Goal: Task Accomplishment & Management: Manage account settings

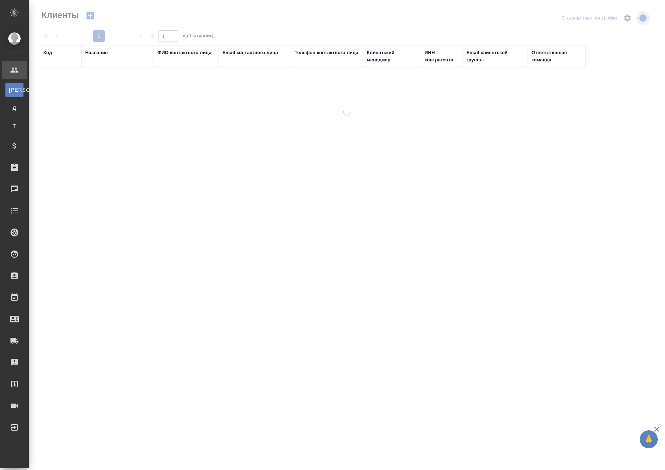
select select "RU"
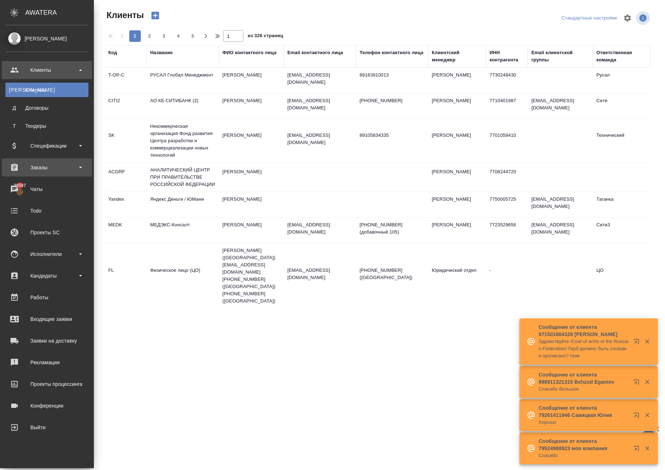
click at [45, 165] on div "Заказы" at bounding box center [46, 167] width 83 height 11
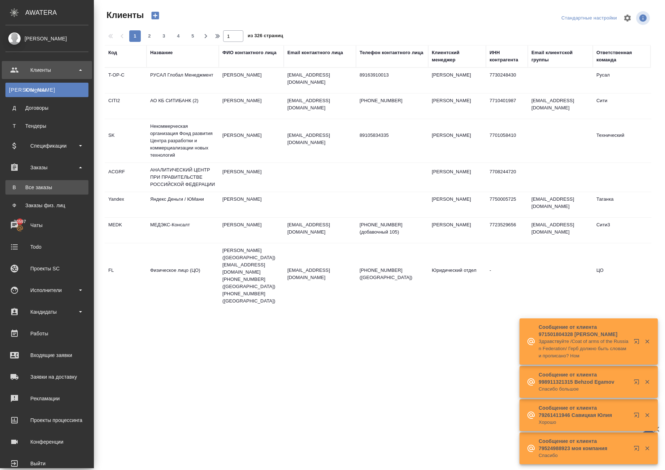
click at [53, 187] on div "Все заказы" at bounding box center [47, 187] width 76 height 7
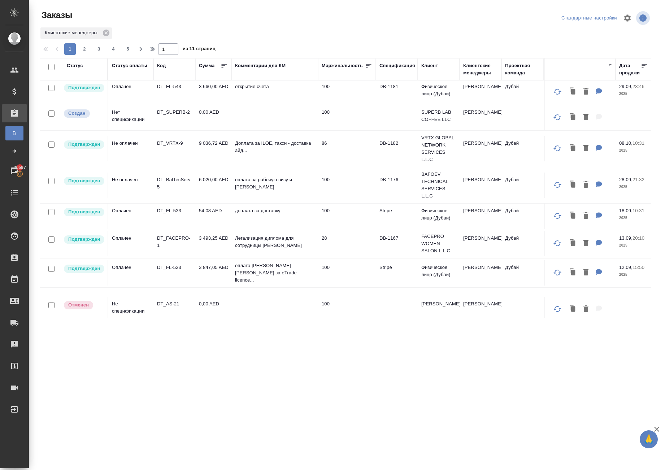
scroll to position [63, 0]
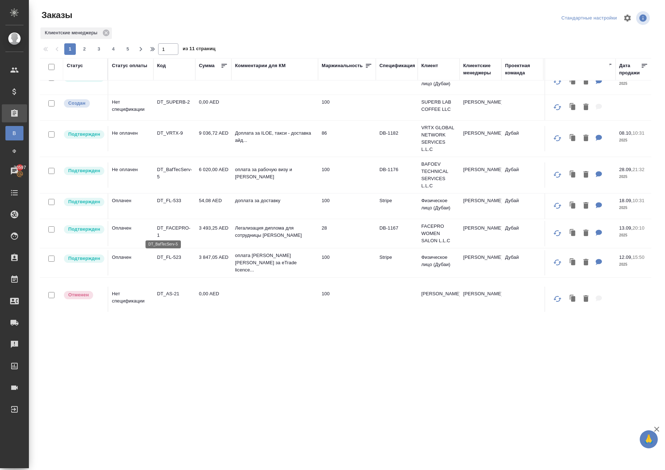
click at [182, 180] on p "DT_BafTecServ-5" at bounding box center [174, 173] width 35 height 14
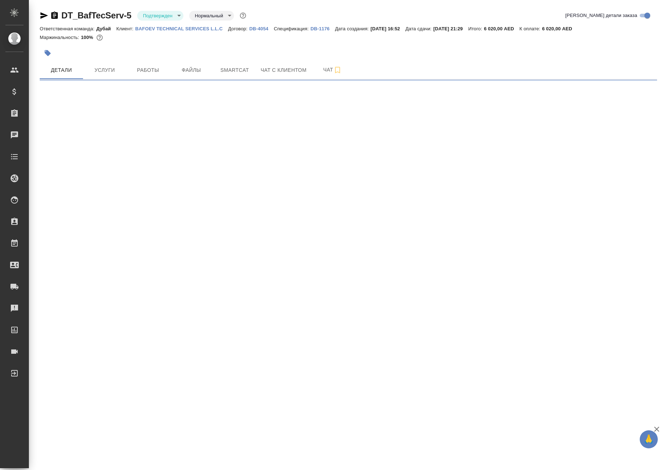
select select "RU"
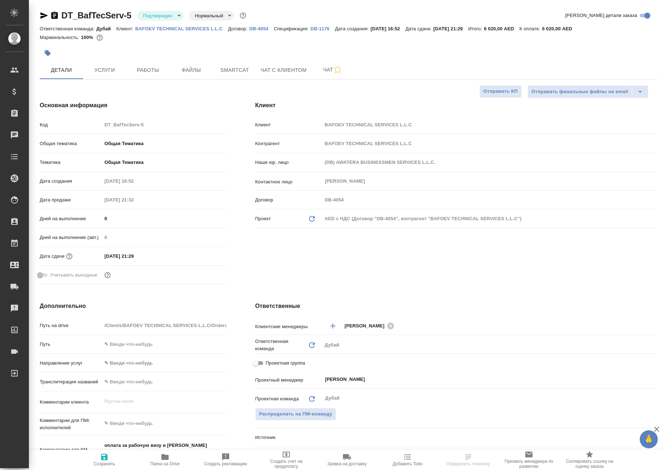
type textarea "x"
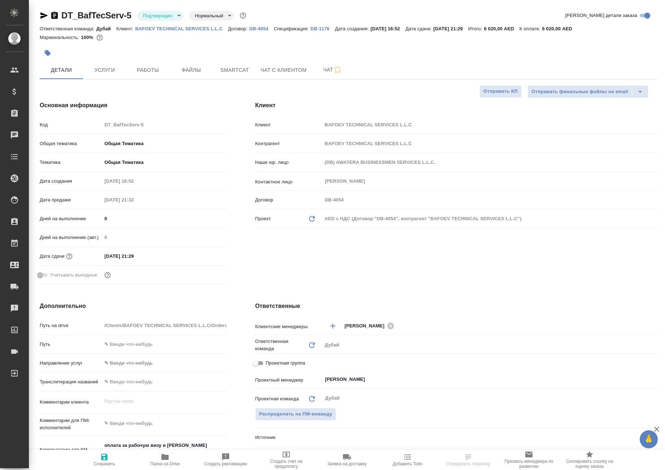
type textarea "x"
click at [105, 75] on span "Услуги" at bounding box center [104, 70] width 35 height 9
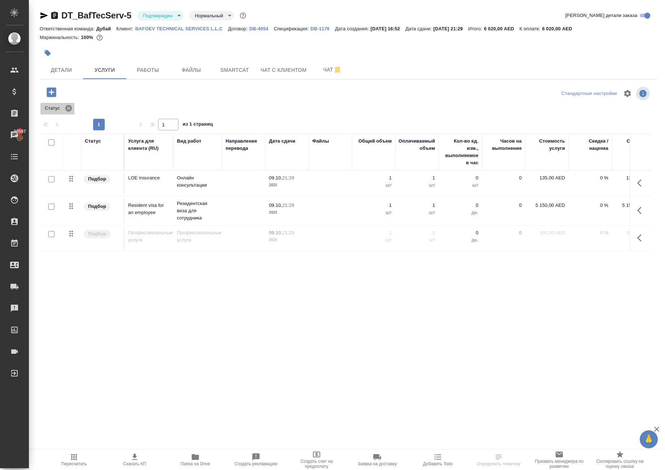
click at [72, 112] on icon at bounding box center [68, 108] width 6 height 6
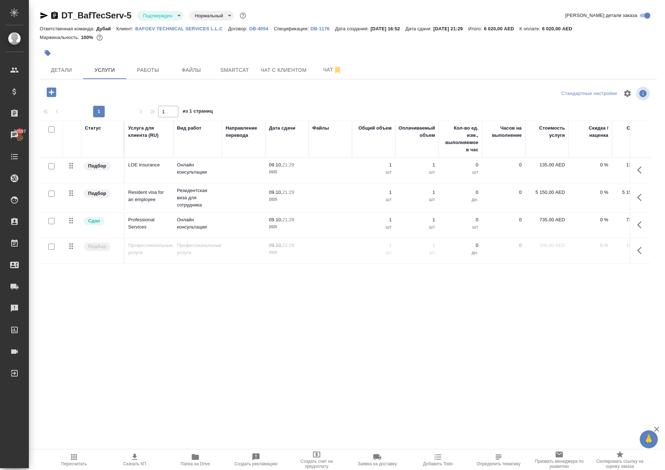
scroll to position [19, 0]
click at [637, 229] on icon "button" at bounding box center [639, 224] width 4 height 7
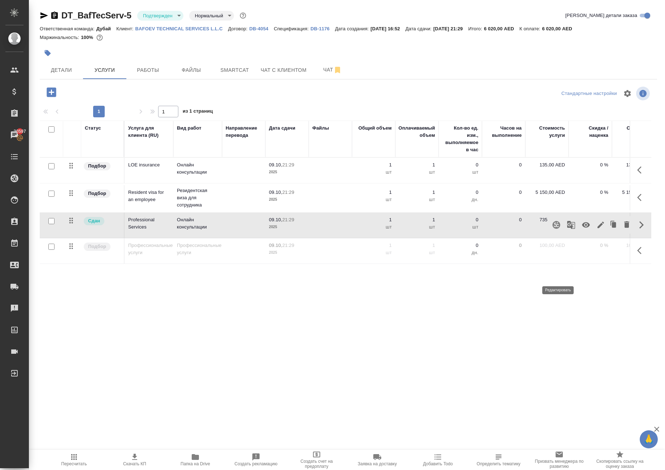
click at [597, 228] on icon "button" at bounding box center [600, 225] width 6 height 6
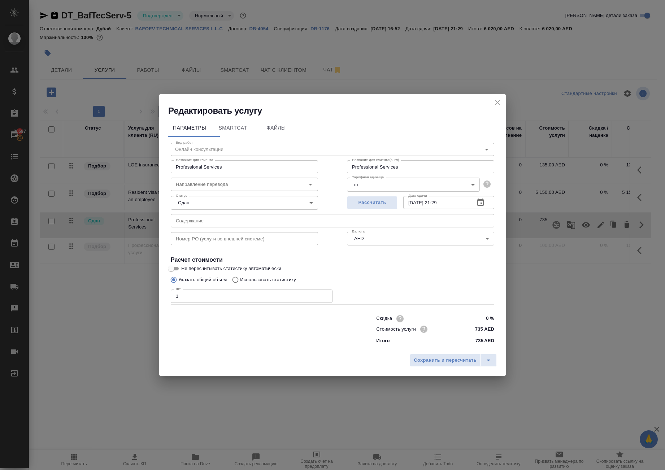
click at [497, 100] on icon "close" at bounding box center [497, 102] width 5 height 5
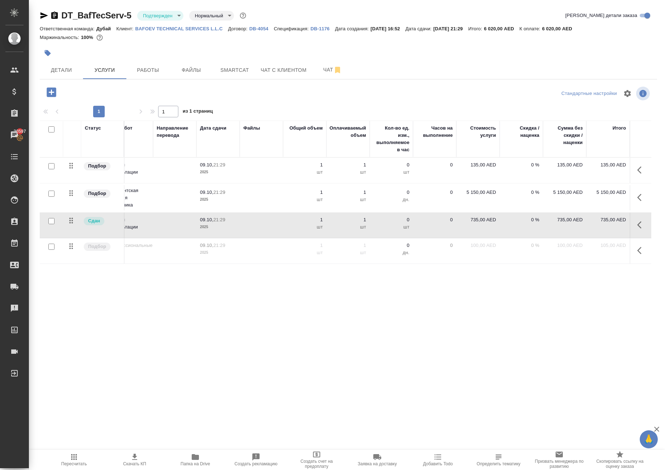
scroll to position [19, 69]
click at [639, 229] on icon "button" at bounding box center [641, 225] width 9 height 9
click at [535, 365] on div ".cls-1 fill:#fff; AWATERA Solokha Petro Клиенты Спецификации Заказы 20597 Чаты …" at bounding box center [332, 235] width 665 height 470
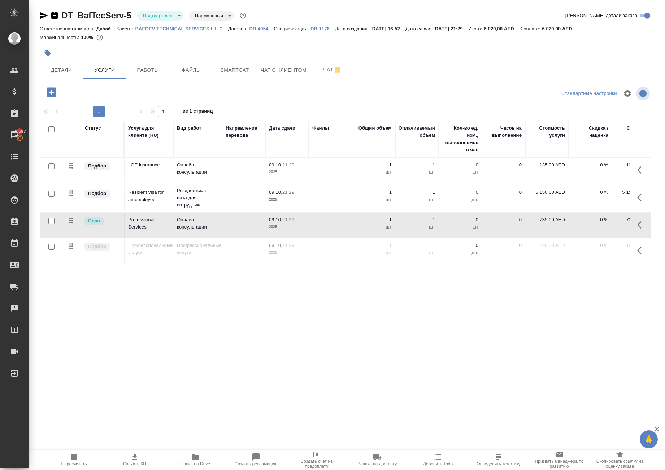
scroll to position [19, 0]
click at [52, 97] on icon "button" at bounding box center [51, 91] width 9 height 9
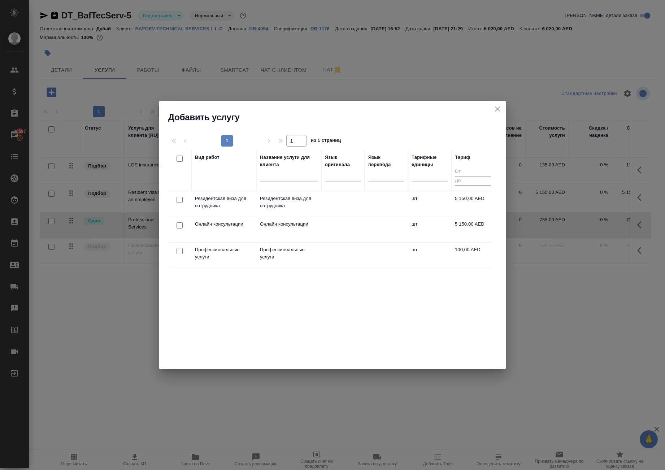
click at [180, 254] on input "checkbox" at bounding box center [180, 251] width 6 height 6
checkbox input "true"
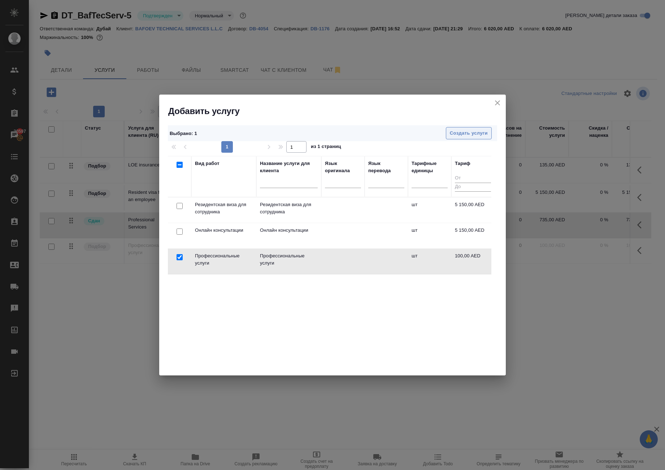
click at [450, 138] on span "Создать услуги" at bounding box center [469, 133] width 38 height 8
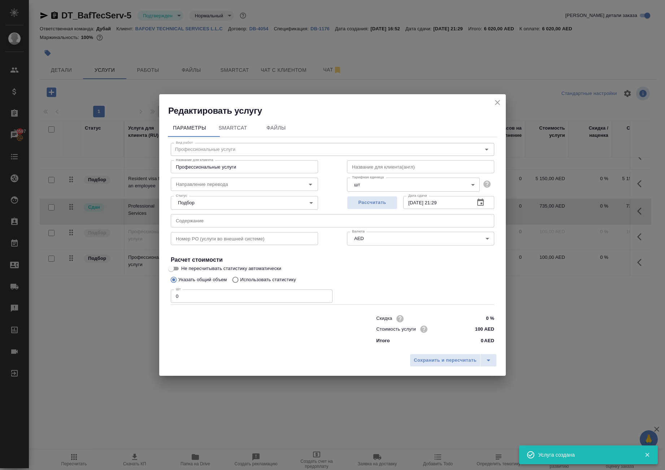
click at [264, 296] on input "0" at bounding box center [252, 296] width 162 height 13
type input "1"
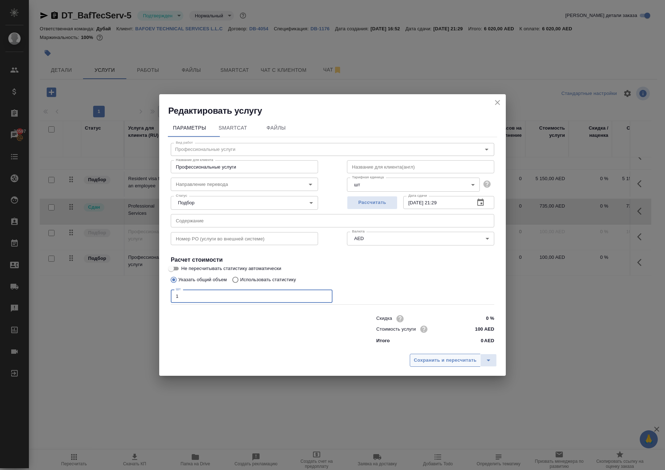
click at [410, 367] on button "Сохранить и пересчитать" at bounding box center [445, 360] width 71 height 13
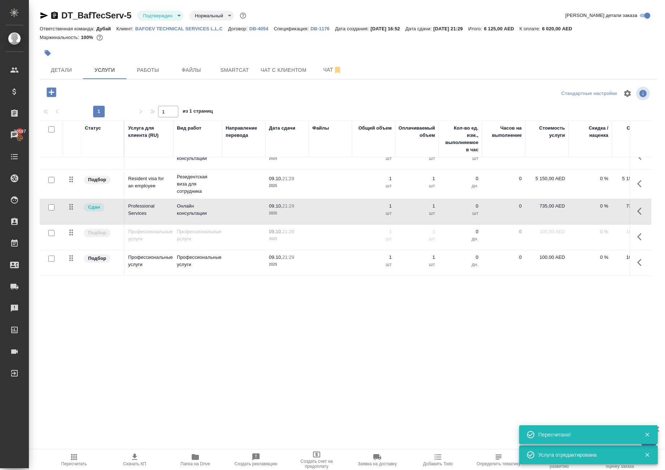
click at [638, 216] on icon "button" at bounding box center [641, 211] width 9 height 9
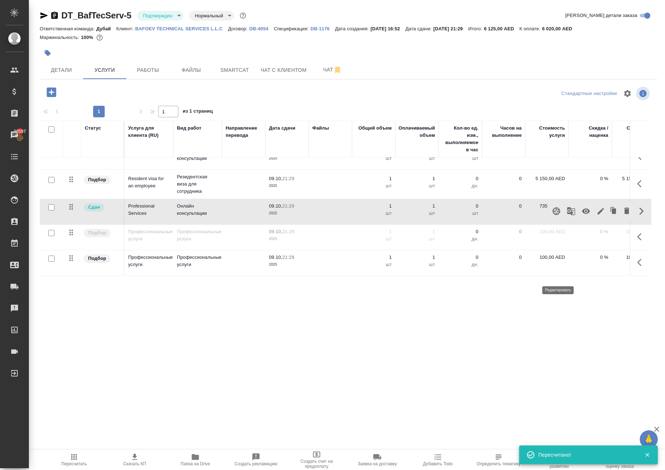
click at [596, 216] on icon "button" at bounding box center [600, 211] width 9 height 9
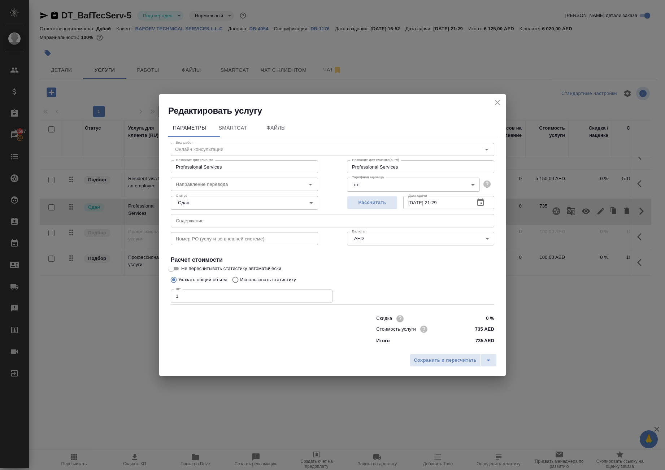
click at [495, 100] on icon "close" at bounding box center [497, 102] width 5 height 5
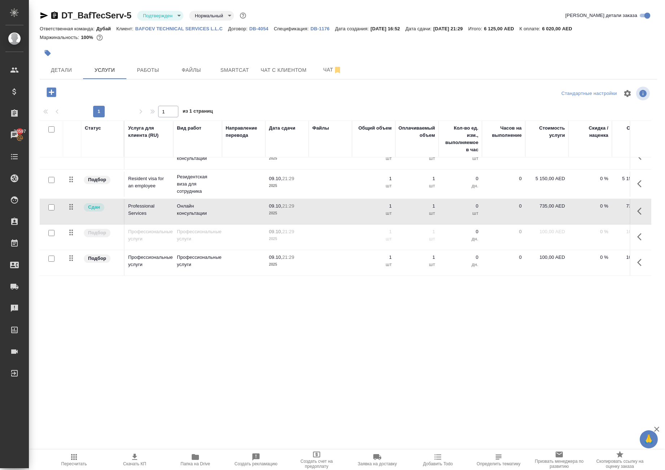
scroll to position [53, 0]
click at [637, 216] on icon "button" at bounding box center [641, 211] width 9 height 9
click at [624, 214] on icon "button" at bounding box center [626, 211] width 5 height 6
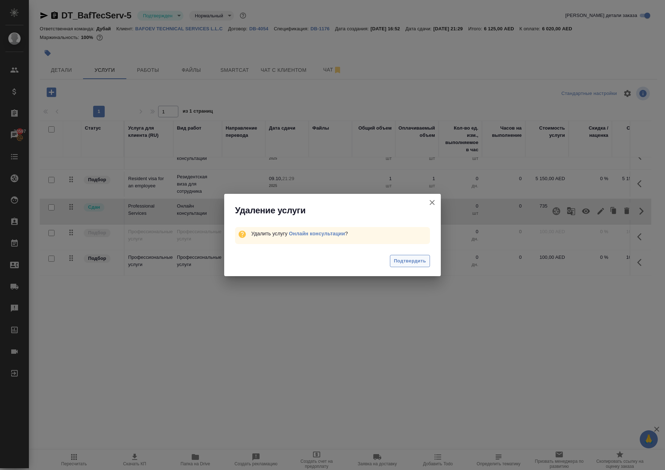
click at [421, 265] on span "Подтвердить" at bounding box center [410, 261] width 32 height 8
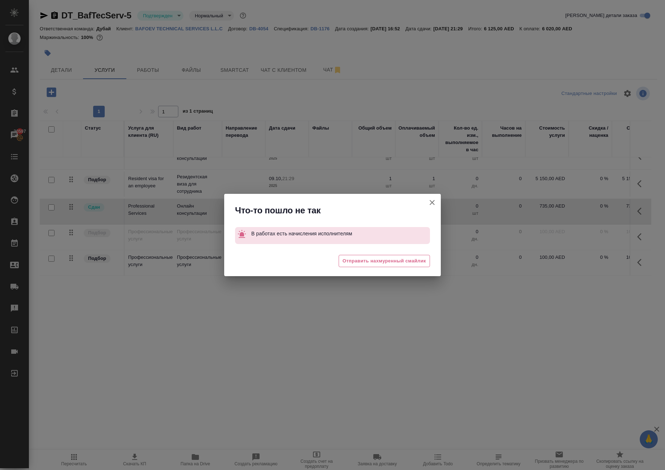
click at [636, 308] on div "Что-то пошло не так В работах есть начисления исполнителям 😓 Отправить нахмурен…" at bounding box center [332, 235] width 665 height 470
click at [430, 200] on icon "button" at bounding box center [432, 202] width 5 height 5
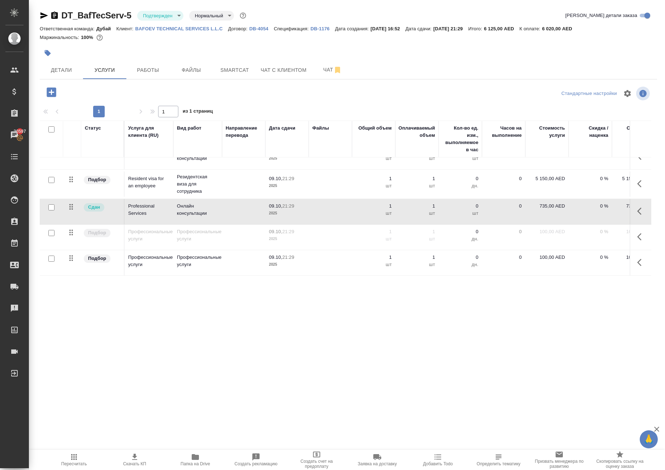
click at [534, 210] on p "735,00 AED" at bounding box center [547, 206] width 36 height 7
click at [551, 213] on input "735" at bounding box center [551, 208] width 27 height 10
click at [551, 213] on input "735" at bounding box center [551, 208] width 26 height 10
type input "0"
click at [529, 364] on div ".cls-1 fill:#fff; AWATERA Solokha Petro Клиенты Спецификации Заказы 20597 Чаты …" at bounding box center [332, 235] width 665 height 470
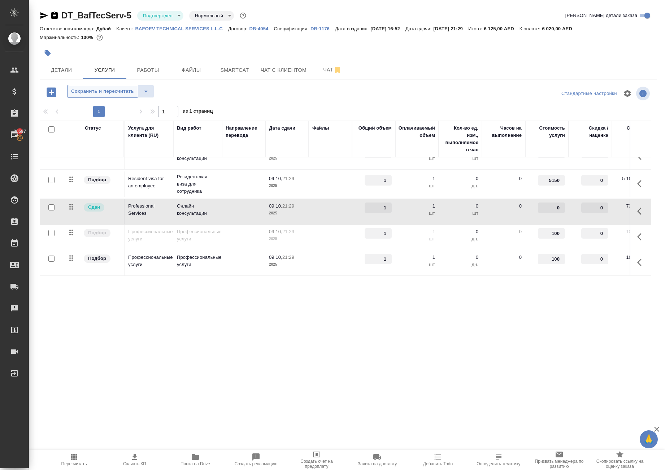
click at [134, 96] on span "Сохранить и пересчитать" at bounding box center [102, 91] width 63 height 8
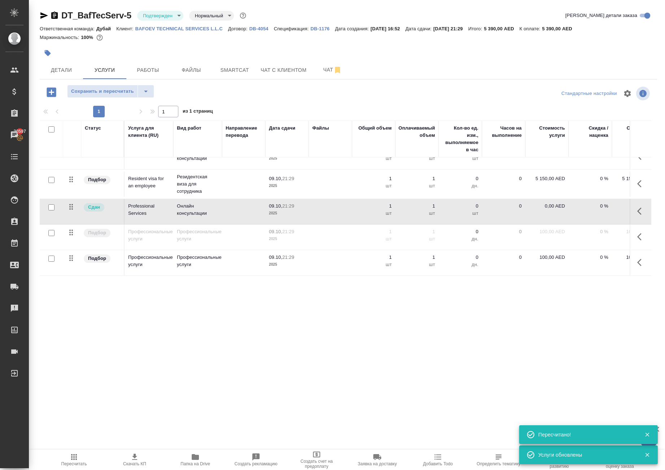
click at [635, 220] on button "button" at bounding box center [641, 211] width 17 height 17
click at [582, 214] on icon "button" at bounding box center [586, 211] width 8 height 5
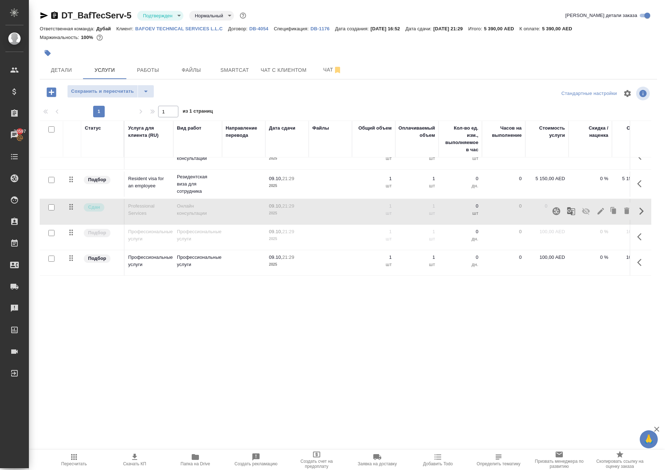
click at [638, 267] on icon "button" at bounding box center [641, 262] width 9 height 9
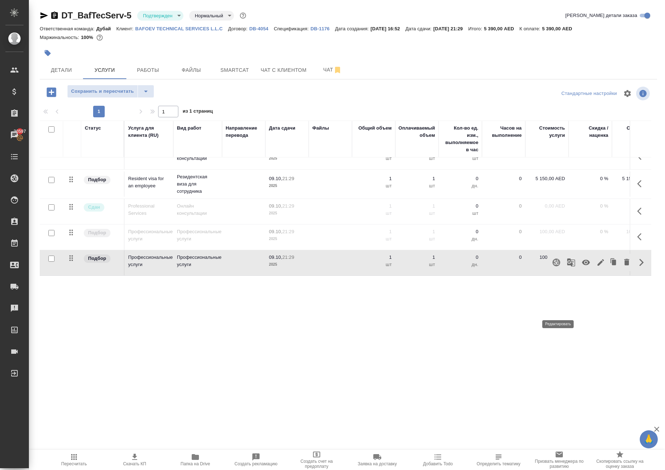
click at [596, 267] on icon "button" at bounding box center [600, 262] width 9 height 9
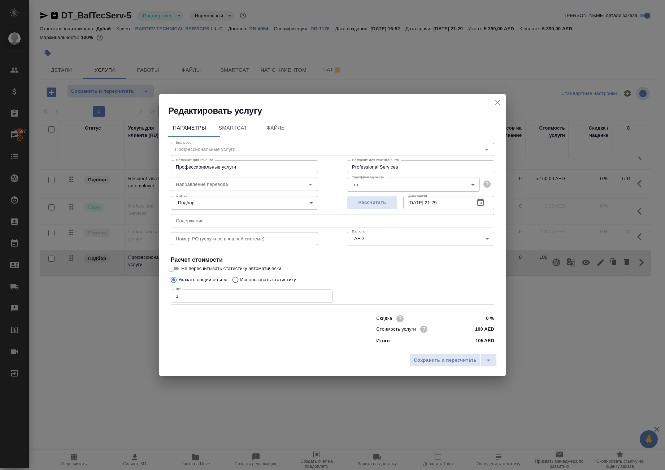
click at [495, 98] on icon "close" at bounding box center [497, 102] width 9 height 9
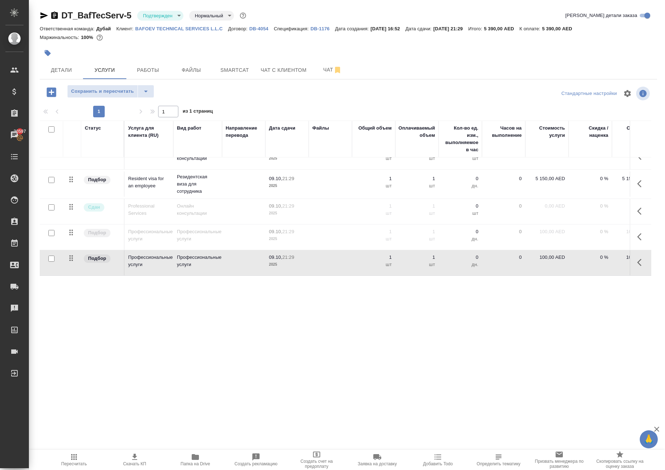
click at [537, 261] on p "100,00 AED" at bounding box center [547, 257] width 36 height 7
drag, startPoint x: 543, startPoint y: 297, endPoint x: 599, endPoint y: 298, distance: 56.3
click at [599, 276] on tr "Подбор Профессиональные услуги Профессиональные услуги 09.10, 21:29 2025 1 1 шт…" at bounding box center [380, 263] width 680 height 26
type input "700"
click at [529, 369] on div ".cls-1 fill:#fff; AWATERA Solokha Petro Клиенты Спецификации Заказы 20597 Чаты …" at bounding box center [332, 235] width 665 height 470
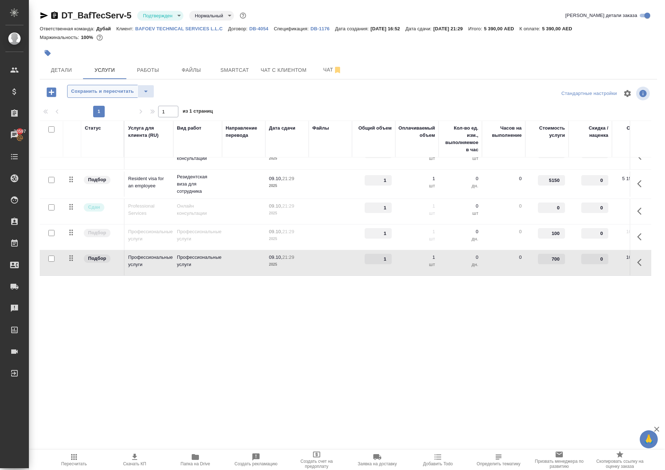
click at [114, 96] on span "Сохранить и пересчитать" at bounding box center [102, 91] width 63 height 8
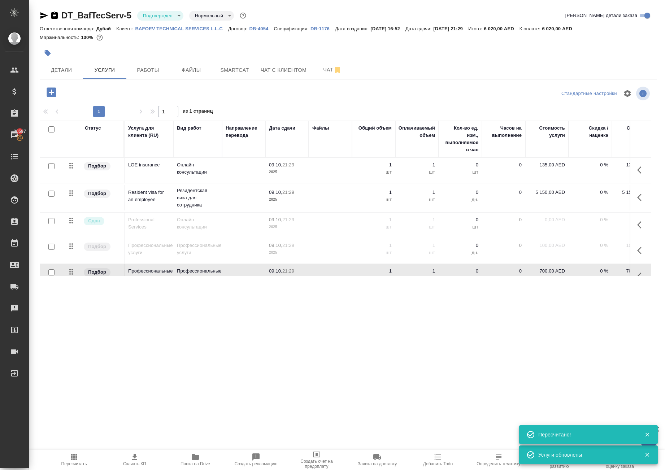
scroll to position [0, 0]
click at [637, 202] on icon "button" at bounding box center [641, 197] width 9 height 9
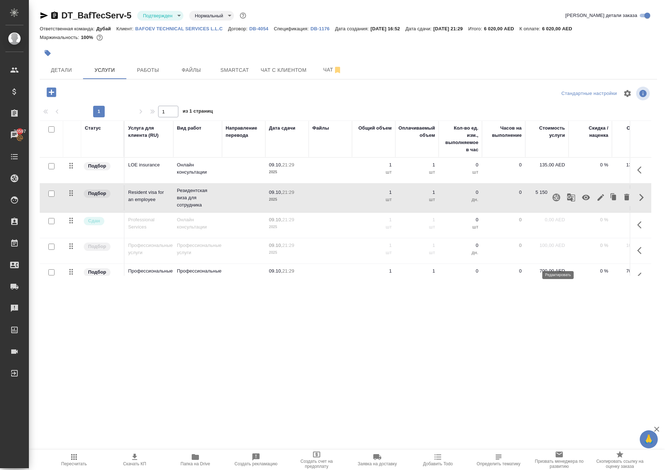
click at [595, 206] on button "button" at bounding box center [601, 197] width 12 height 17
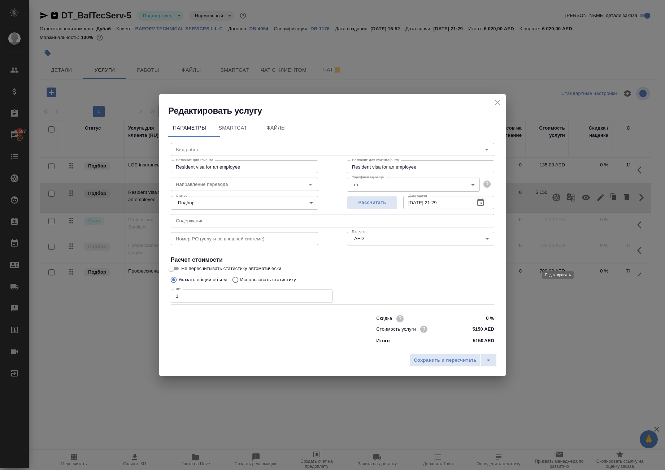
type input "Резидентская виза для сотрудника"
click at [493, 98] on icon "close" at bounding box center [497, 102] width 9 height 9
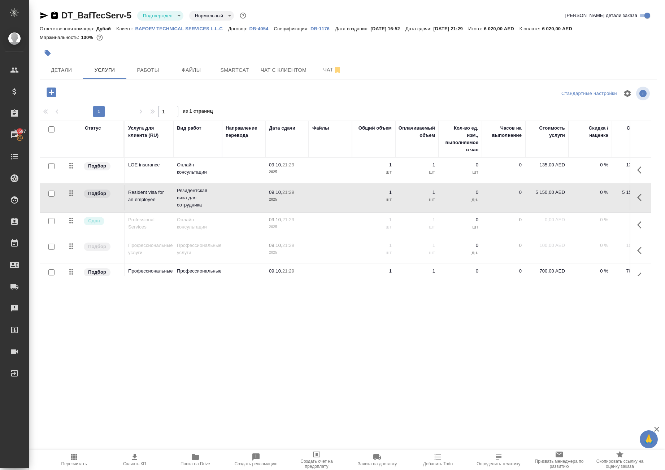
click at [541, 196] on p "5 150,00 AED" at bounding box center [547, 192] width 36 height 7
drag, startPoint x: 555, startPoint y: 251, endPoint x: 564, endPoint y: 254, distance: 9.4
click at [564, 200] on input "5150" at bounding box center [551, 194] width 26 height 10
type input "5130"
click at [473, 360] on div ".cls-1 fill:#fff; AWATERA Solokha Petro Клиенты Спецификации Заказы 20597 Чаты …" at bounding box center [332, 235] width 665 height 470
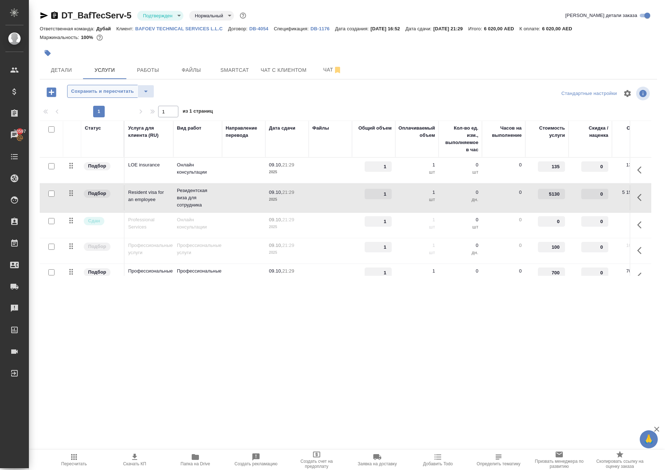
click at [115, 98] on button "Сохранить и пересчитать" at bounding box center [102, 91] width 71 height 13
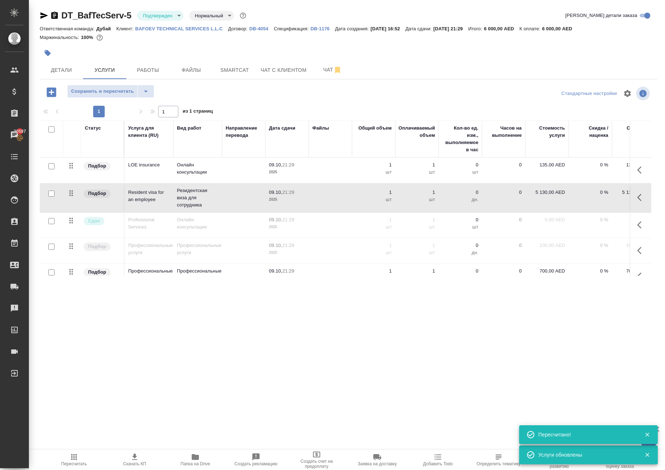
click at [115, 98] on button "Сохранить и пересчитать" at bounding box center [102, 91] width 71 height 13
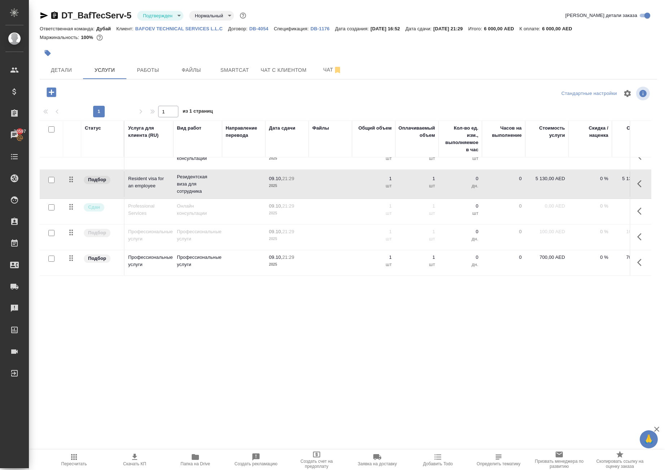
scroll to position [53, 0]
click at [78, 456] on icon "button" at bounding box center [74, 457] width 9 height 9
click at [335, 31] on p "DB-1176" at bounding box center [322, 28] width 25 height 5
drag, startPoint x: 78, startPoint y: 19, endPoint x: 149, endPoint y: 19, distance: 70.8
click at [149, 19] on div "DT_BafTecServ-5 Подтвержден confirmed Нормальный normal" at bounding box center [144, 16] width 208 height 12
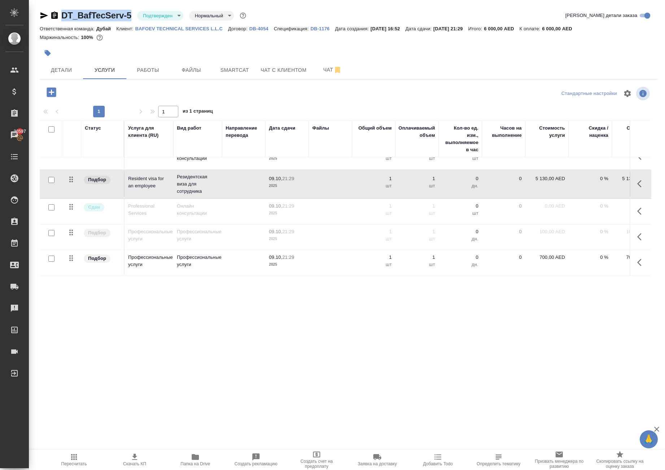
copy link "DT_BafTecServ-5"
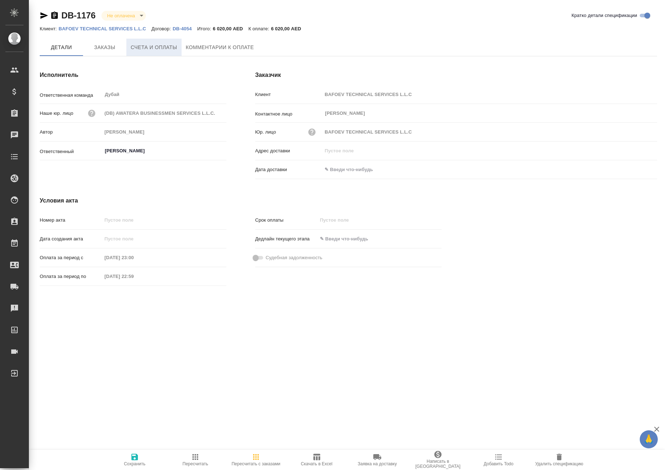
click at [154, 52] on span "Счета и оплаты" at bounding box center [154, 47] width 47 height 9
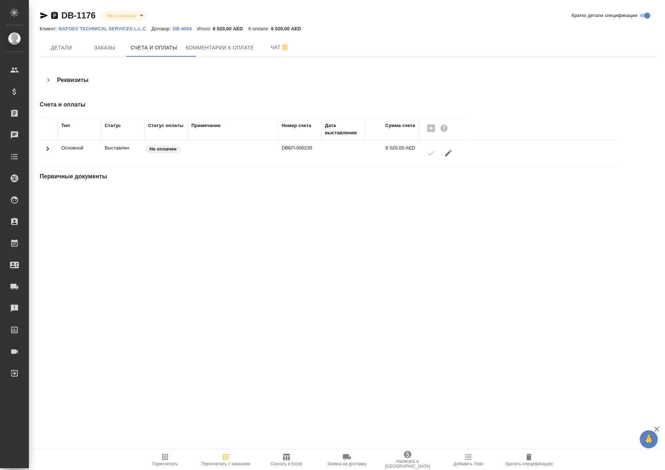
click at [438, 162] on div at bounding box center [443, 152] width 43 height 17
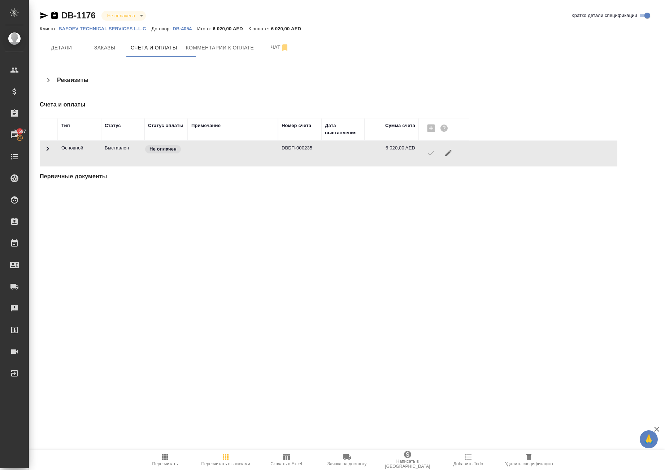
click at [452, 156] on icon "button" at bounding box center [448, 153] width 6 height 6
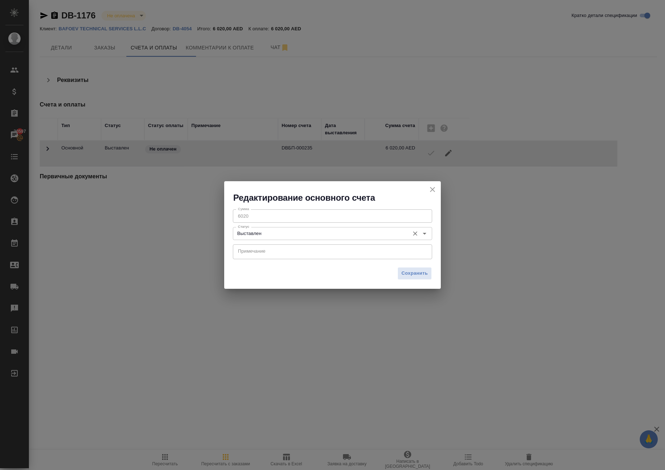
click at [308, 229] on input "Выставлен" at bounding box center [320, 233] width 171 height 9
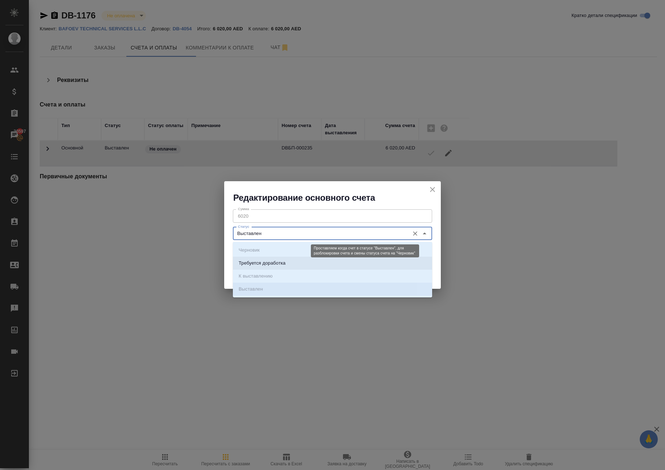
click at [286, 264] on p "Требуется доработка" at bounding box center [262, 263] width 47 height 7
type input "Требуется доработка"
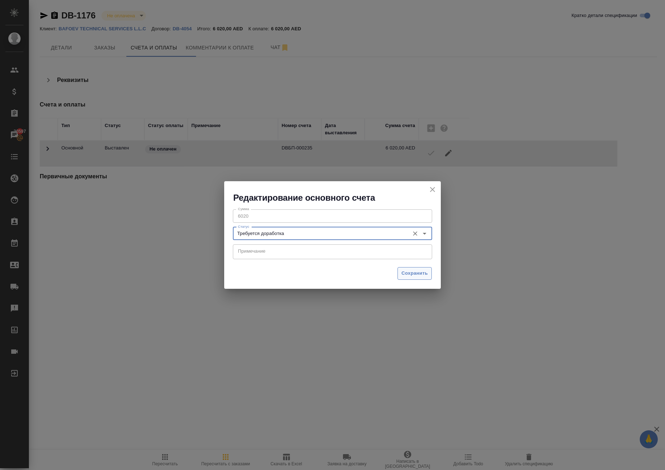
click at [411, 273] on span "Сохранить" at bounding box center [414, 273] width 26 height 8
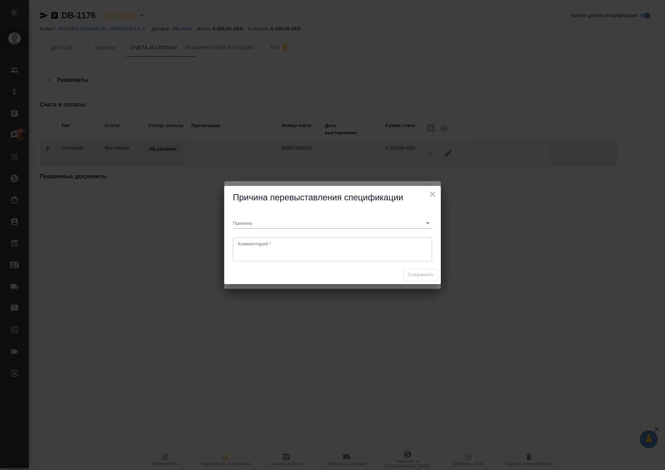
click at [336, 255] on textarea at bounding box center [332, 249] width 189 height 17
click at [312, 218] on input "Причина" at bounding box center [321, 223] width 176 height 10
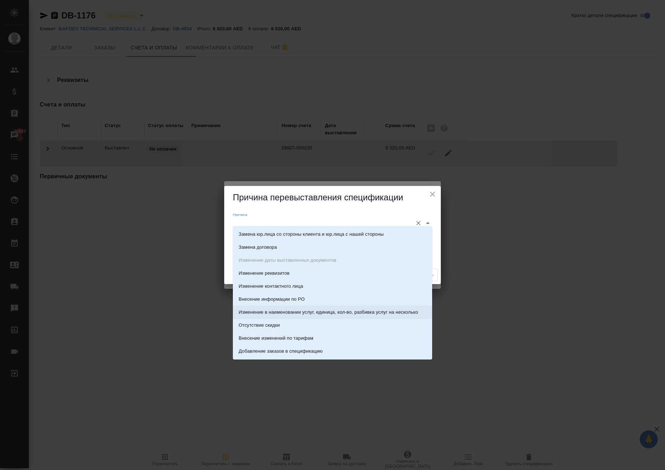
click at [313, 315] on p "Изменение в наименовании услуг, единица, кол-во, разбивка услуг на несколько" at bounding box center [328, 312] width 179 height 7
type input "Изменение в наименовании услуг, единица, кол-во, разбивка услуг на несколько"
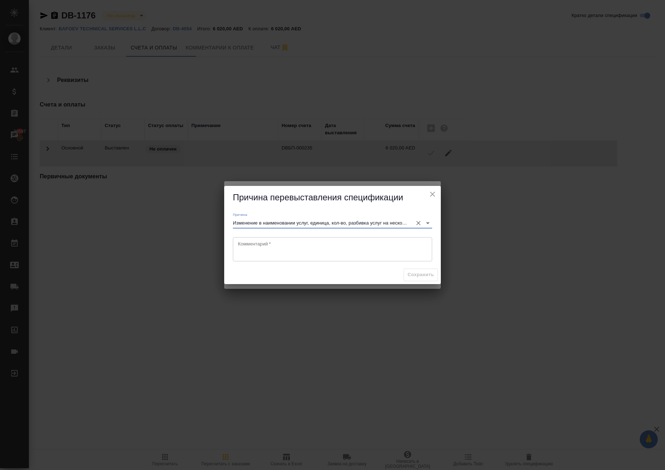
click at [374, 237] on div "Комментарий *" at bounding box center [332, 249] width 199 height 24
type textarea "kJ"
click at [423, 281] on button "Сохранить" at bounding box center [421, 275] width 34 height 13
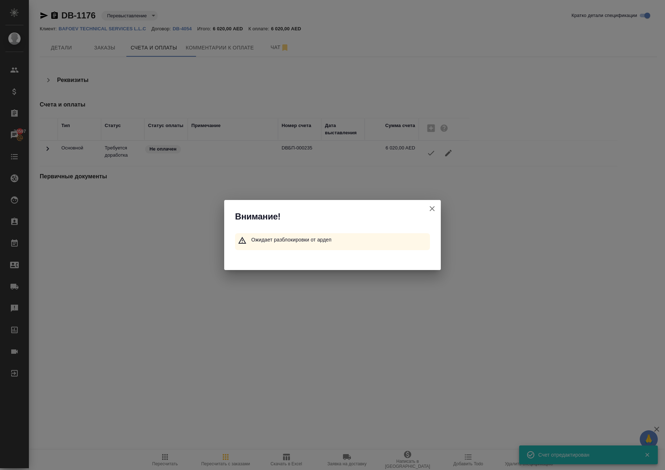
click at [430, 206] on icon "button" at bounding box center [432, 208] width 5 height 5
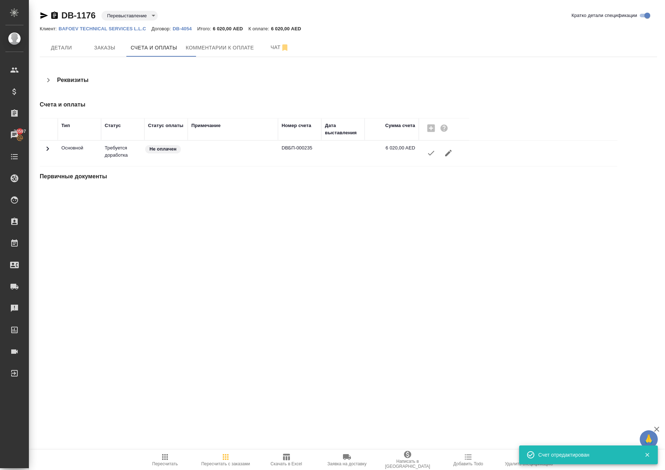
click at [165, 453] on icon "button" at bounding box center [165, 457] width 9 height 9
click at [435, 157] on icon "button" at bounding box center [431, 153] width 9 height 9
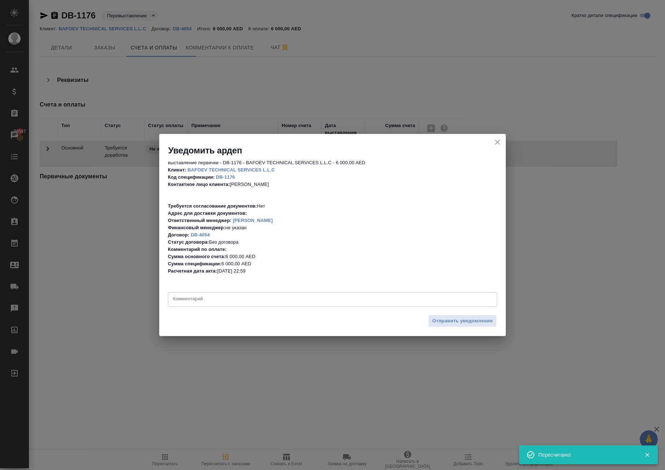
click at [325, 299] on textarea at bounding box center [332, 299] width 319 height 7
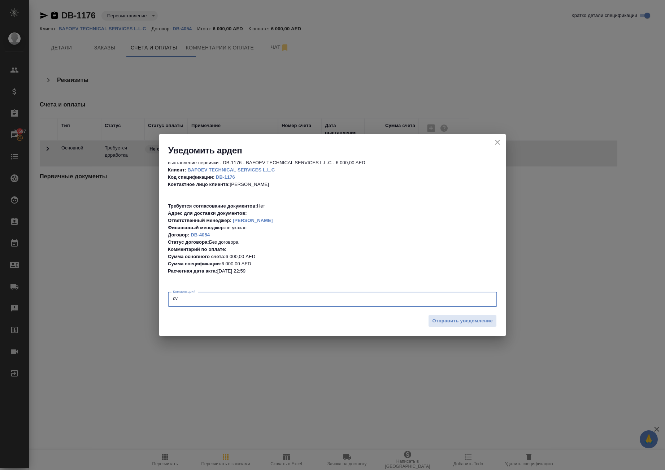
type textarea "c"
type textarea "и"
type textarea "в"
type textarea "в сумме 6000"
click at [435, 323] on span "Отправить уведомление" at bounding box center [462, 321] width 61 height 8
